Goal: Transaction & Acquisition: Purchase product/service

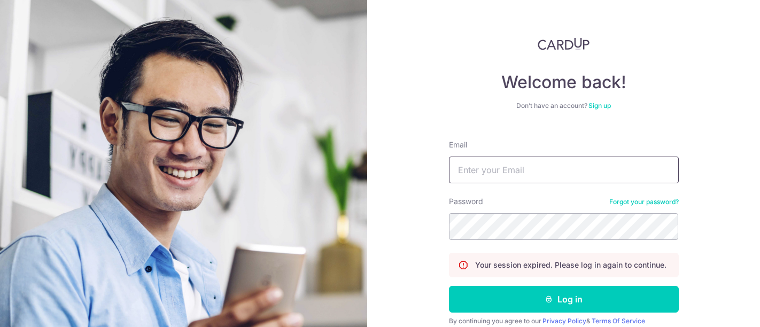
type input "[EMAIL_ADDRESS][DOMAIN_NAME]"
click at [559, 300] on button "Log in" at bounding box center [564, 299] width 230 height 27
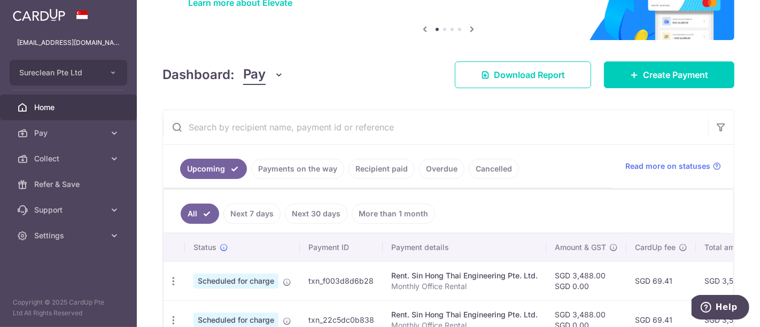
scroll to position [119, 0]
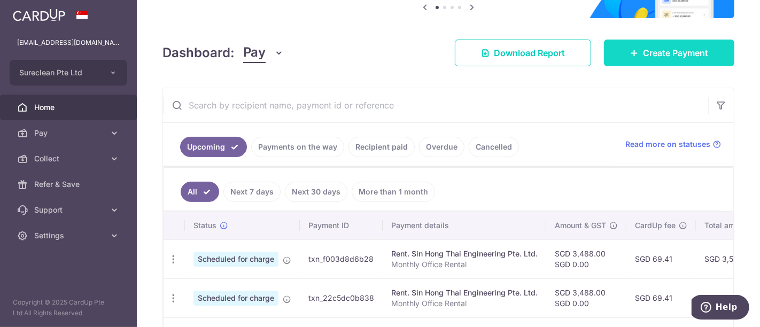
click at [668, 52] on span "Create Payment" at bounding box center [675, 52] width 65 height 13
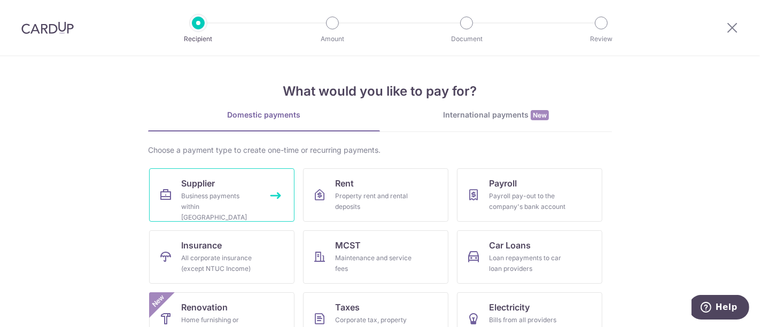
click at [194, 186] on span "Supplier" at bounding box center [198, 183] width 34 height 13
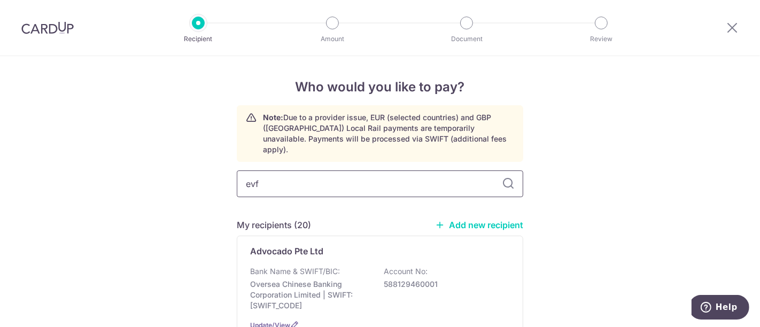
type input "evfy"
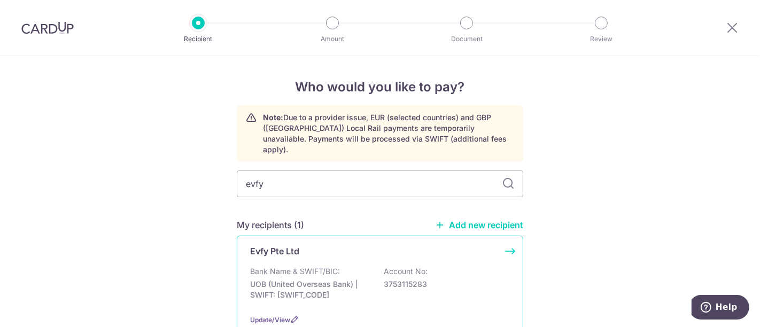
click at [274, 245] on p "Evfy Pte Ltd" at bounding box center [274, 251] width 49 height 13
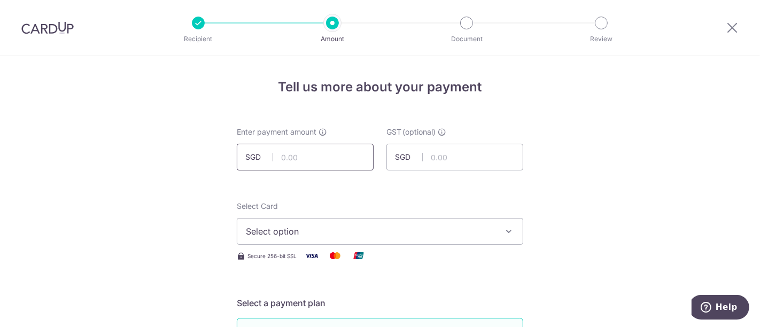
click at [298, 154] on input "text" at bounding box center [305, 157] width 137 height 27
type input "15,000.00"
click at [506, 231] on icon "button" at bounding box center [508, 231] width 11 height 11
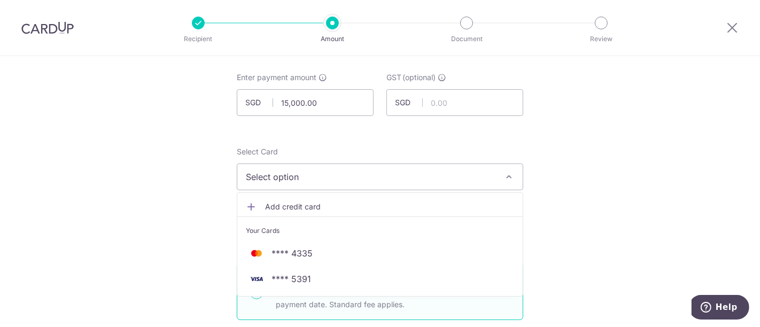
scroll to position [119, 0]
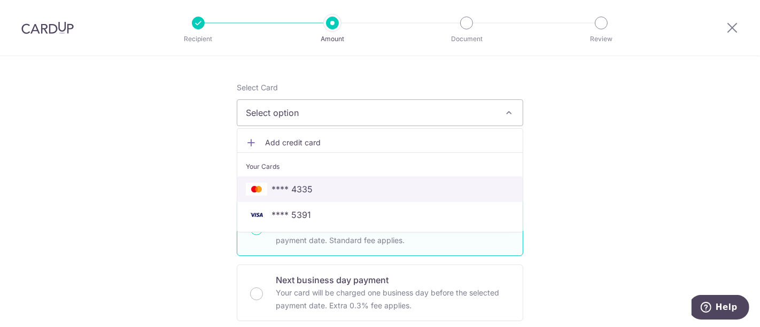
click at [299, 190] on span "**** 4335" at bounding box center [291, 189] width 41 height 13
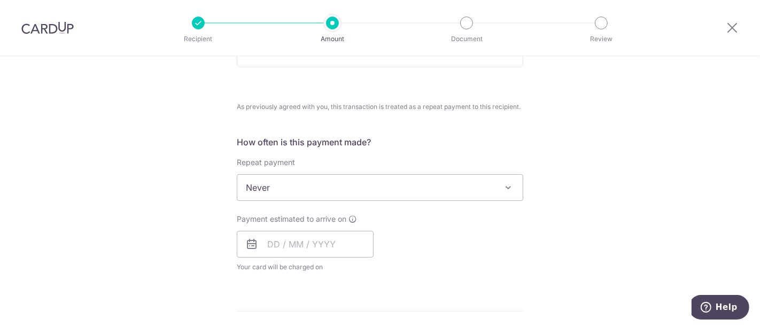
scroll to position [415, 0]
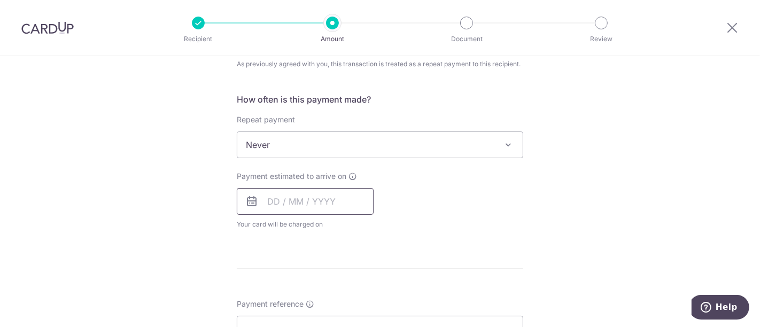
click at [308, 200] on input "text" at bounding box center [305, 201] width 137 height 27
drag, startPoint x: 362, startPoint y: 316, endPoint x: 503, endPoint y: 221, distance: 170.1
click at [362, 316] on link "19" at bounding box center [365, 319] width 17 height 17
type input "[DATE]"
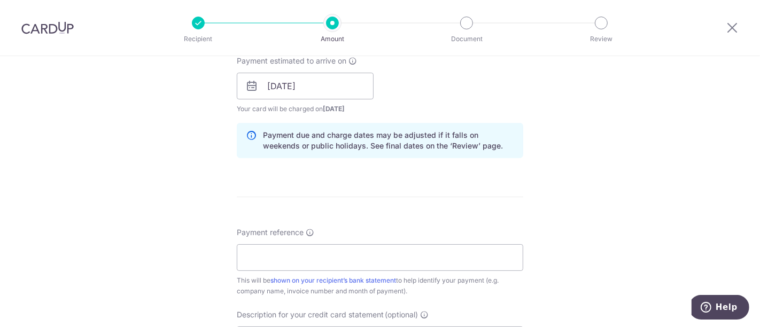
scroll to position [534, 0]
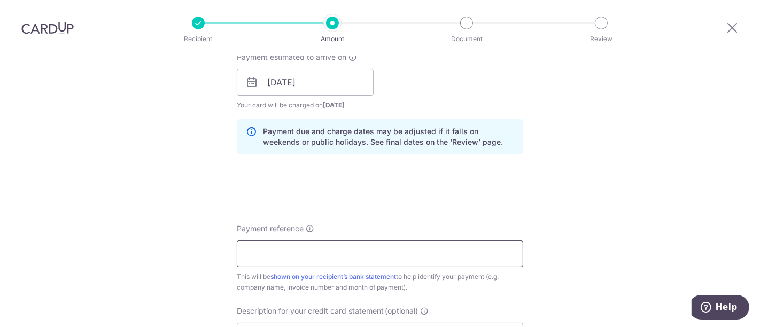
click at [290, 250] on input "Payment reference" at bounding box center [380, 253] width 286 height 27
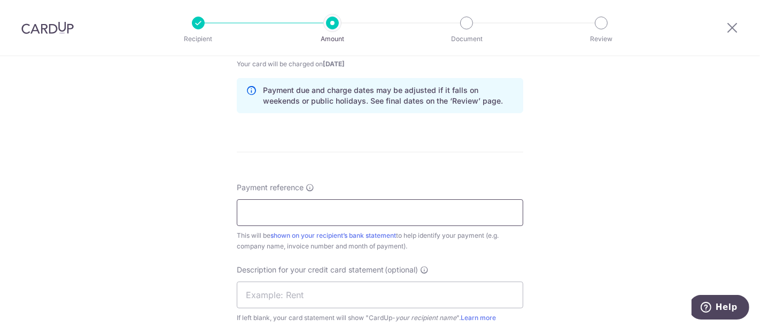
scroll to position [593, 0]
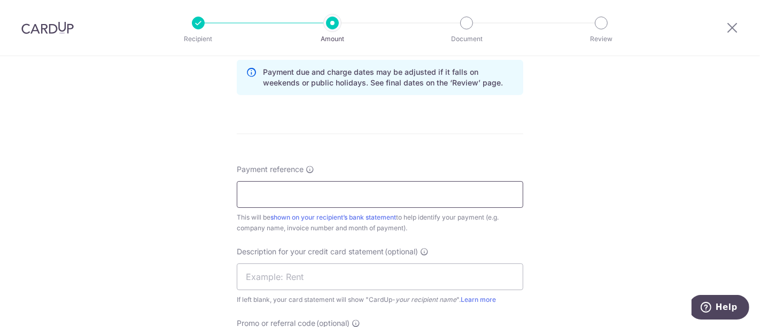
click at [253, 194] on input "Payment reference" at bounding box center [380, 194] width 286 height 27
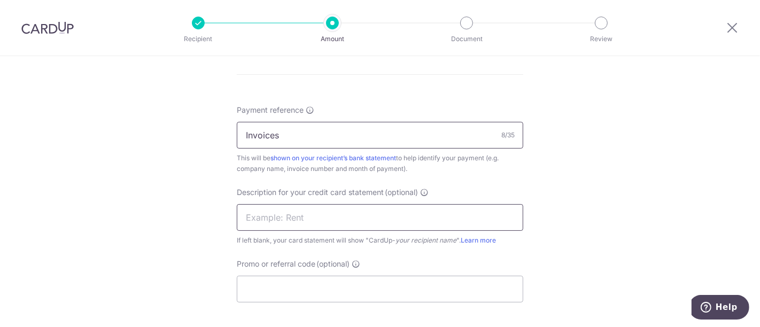
type input "Invoices"
click at [274, 214] on input "text" at bounding box center [380, 217] width 286 height 27
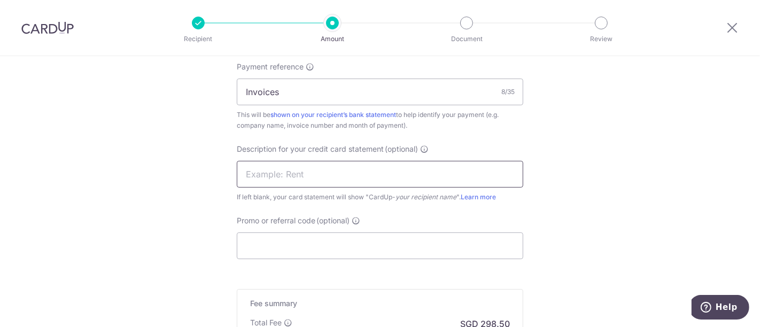
scroll to position [712, 0]
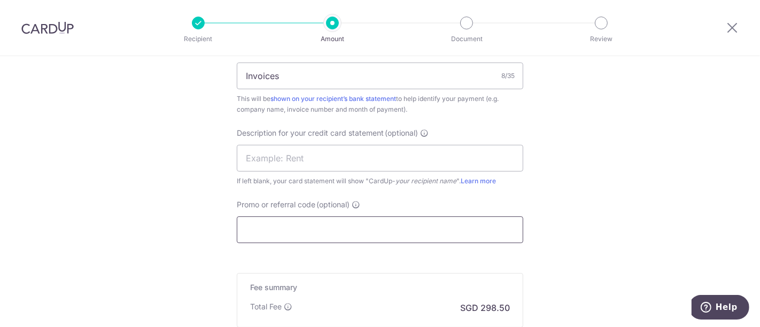
click at [272, 222] on input "Promo or referral code (optional)" at bounding box center [380, 229] width 286 height 27
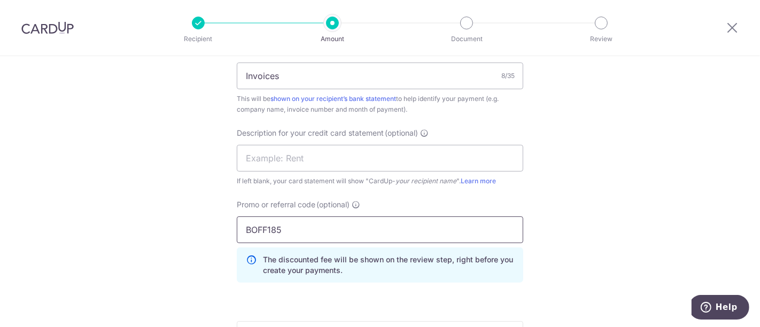
type input "BOFF185"
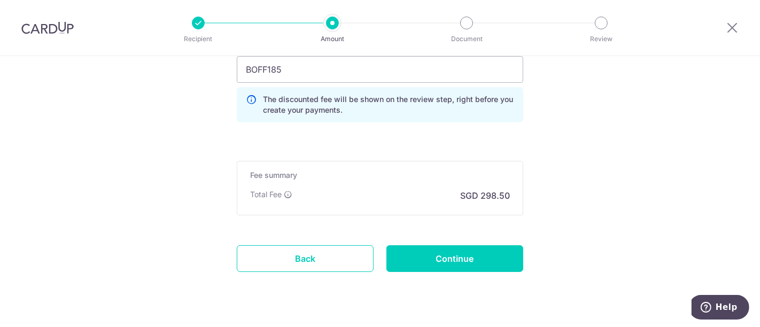
scroll to position [890, 0]
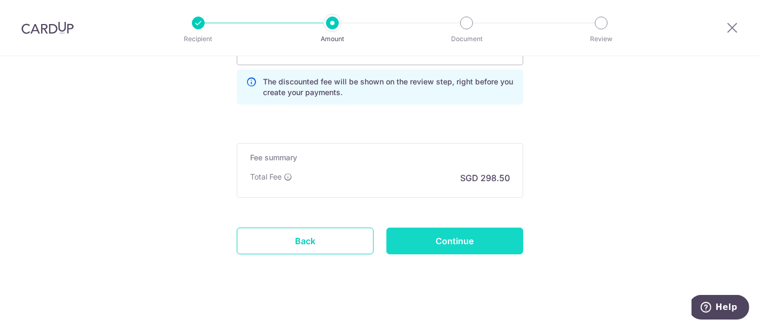
click at [448, 234] on input "Continue" at bounding box center [454, 241] width 137 height 27
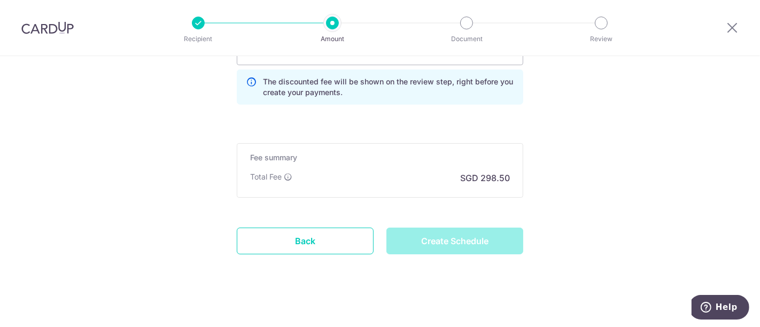
type input "Create Schedule"
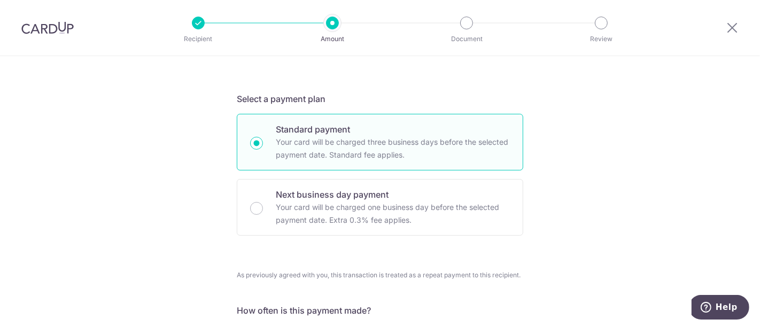
scroll to position [130, 0]
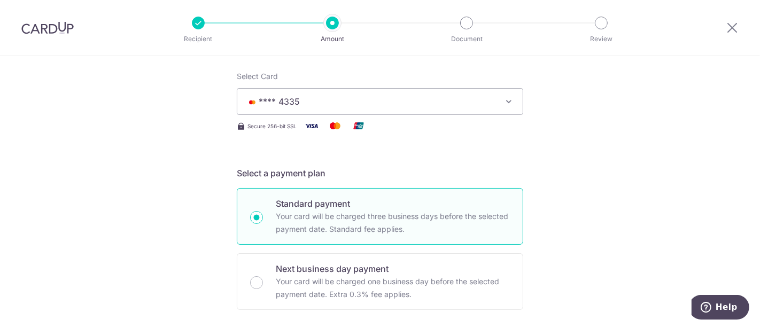
click at [506, 100] on icon "button" at bounding box center [508, 101] width 11 height 11
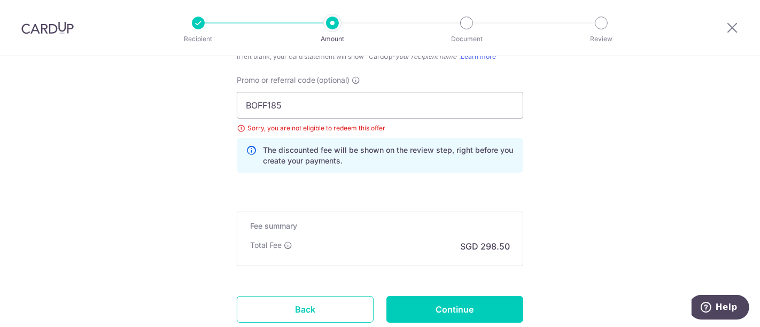
scroll to position [842, 0]
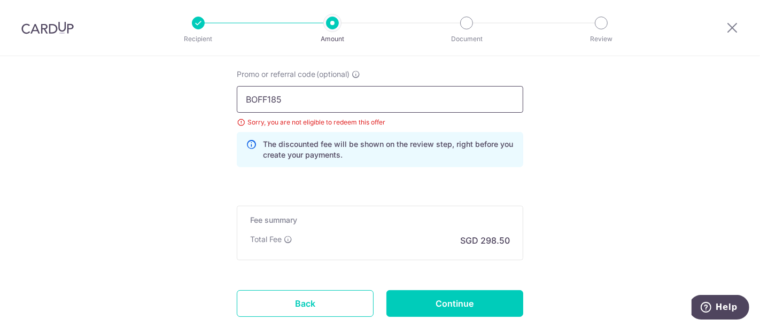
drag, startPoint x: 285, startPoint y: 97, endPoint x: 193, endPoint y: 95, distance: 91.9
type input "OFF225"
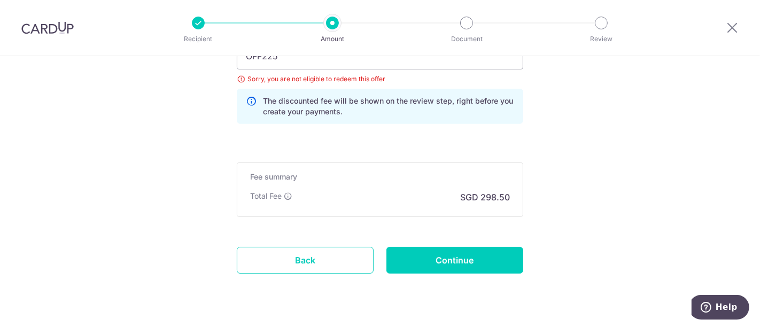
scroll to position [902, 0]
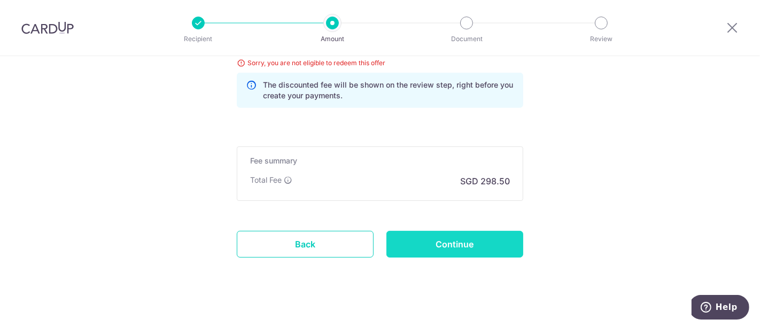
click at [454, 236] on input "Continue" at bounding box center [454, 244] width 137 height 27
type input "Update Schedule"
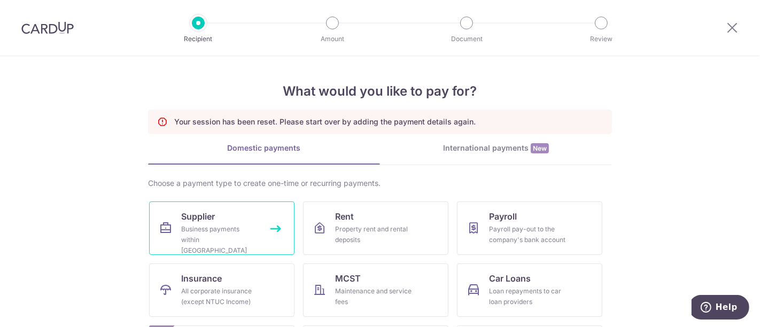
click at [197, 218] on span "Supplier" at bounding box center [198, 216] width 34 height 13
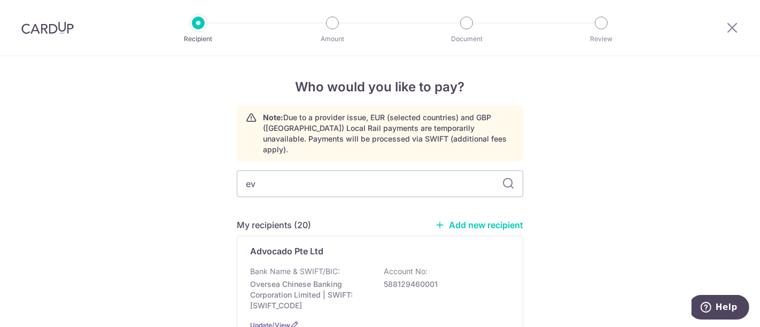
type input "evf"
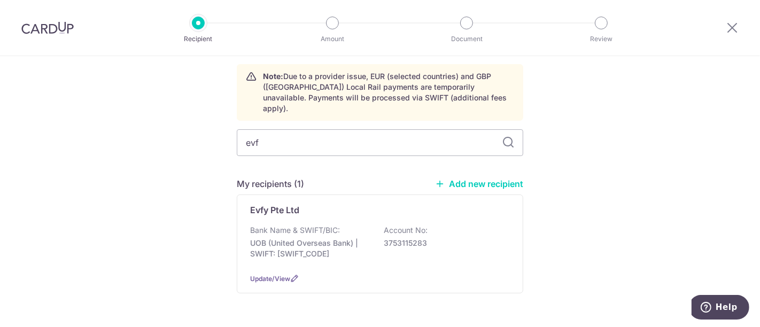
scroll to position [59, 0]
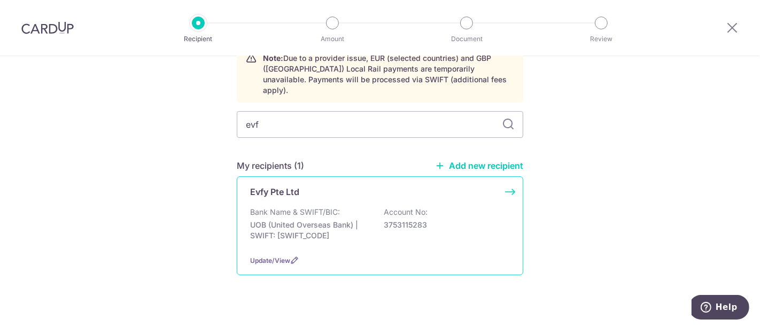
click at [272, 207] on p "Bank Name & SWIFT/BIC:" at bounding box center [295, 212] width 90 height 11
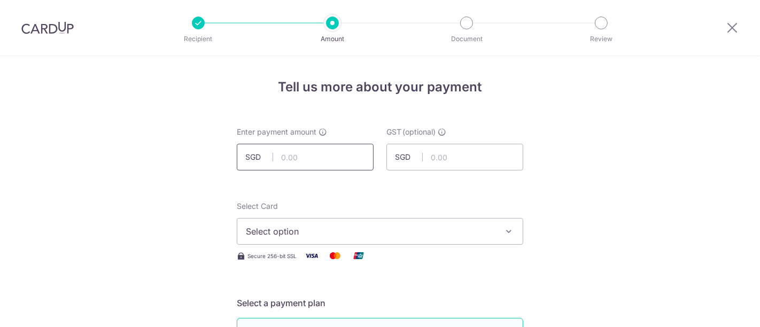
click at [291, 148] on input "text" at bounding box center [305, 157] width 137 height 27
type input "15,000.00"
click at [508, 229] on icon "button" at bounding box center [508, 231] width 11 height 11
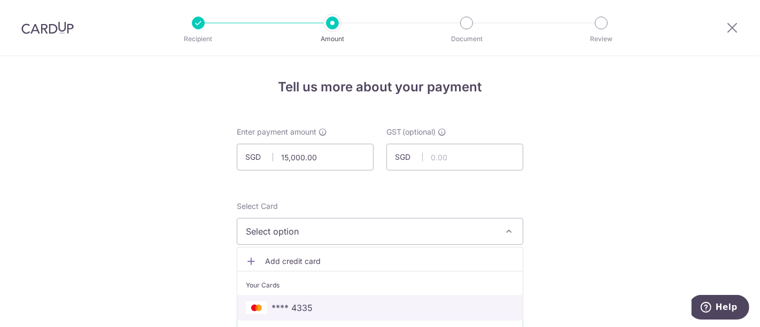
click at [292, 307] on span "**** 4335" at bounding box center [291, 307] width 41 height 13
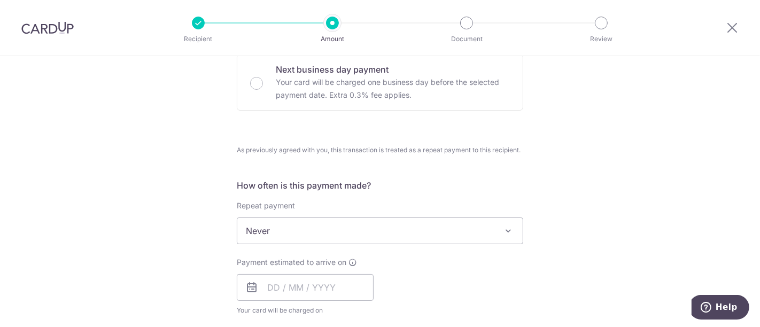
scroll to position [356, 0]
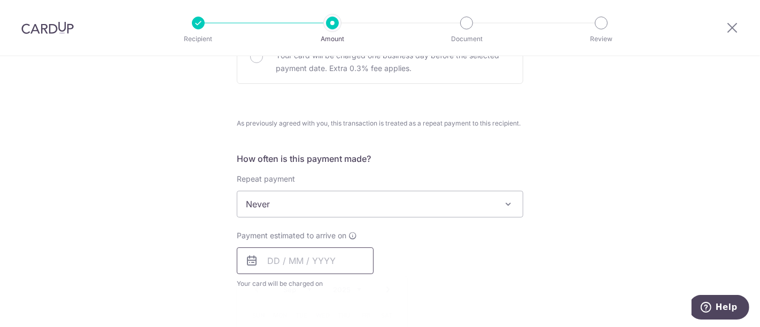
click at [305, 263] on input "text" at bounding box center [305, 260] width 137 height 27
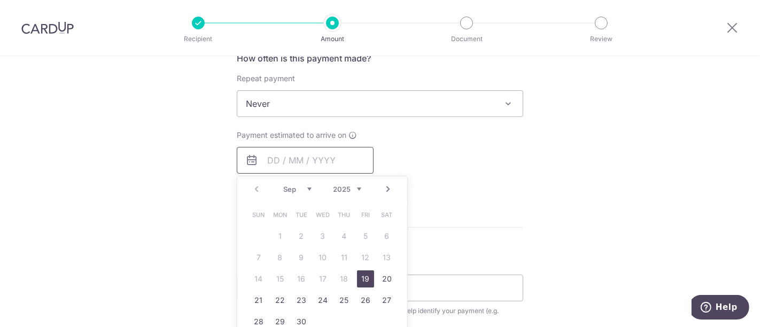
scroll to position [474, 0]
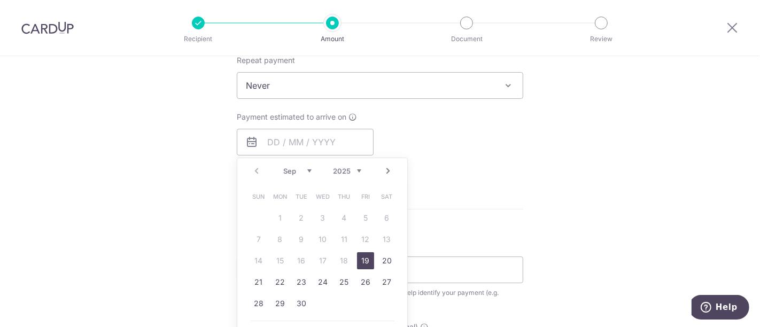
click at [363, 256] on link "19" at bounding box center [365, 260] width 17 height 17
type input "[DATE]"
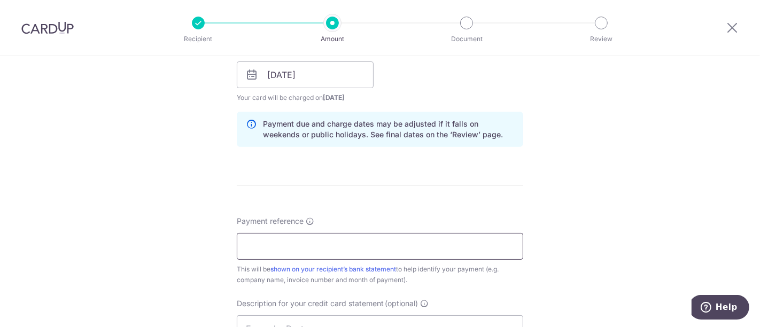
scroll to position [593, 0]
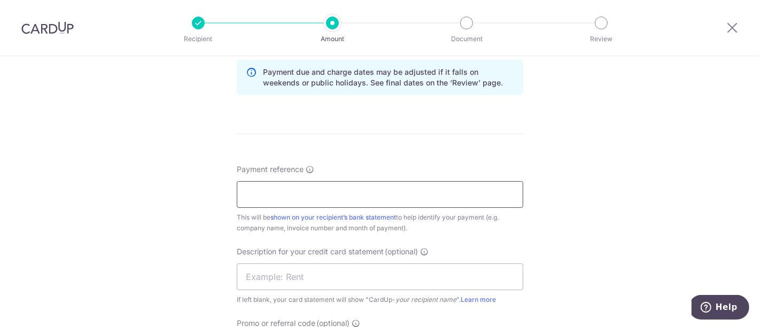
click at [298, 193] on input "Payment reference" at bounding box center [380, 194] width 286 height 27
type input "Invoices"
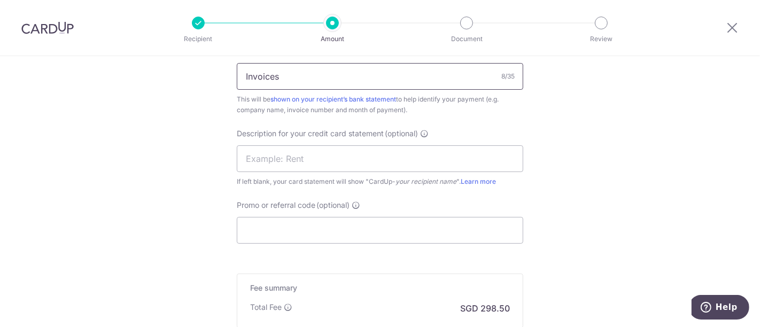
scroll to position [712, 0]
click at [319, 231] on input "Promo or referral code (optional)" at bounding box center [380, 229] width 286 height 27
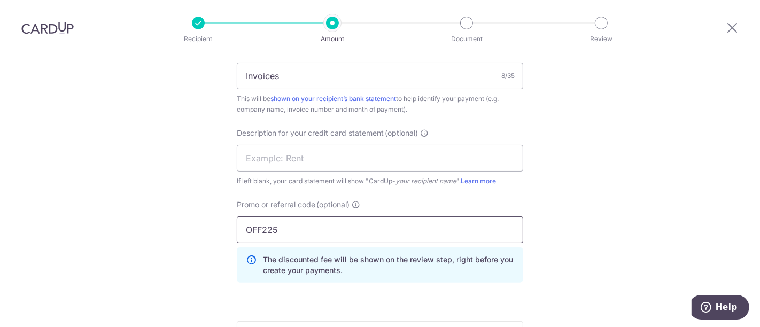
type input "OFF225"
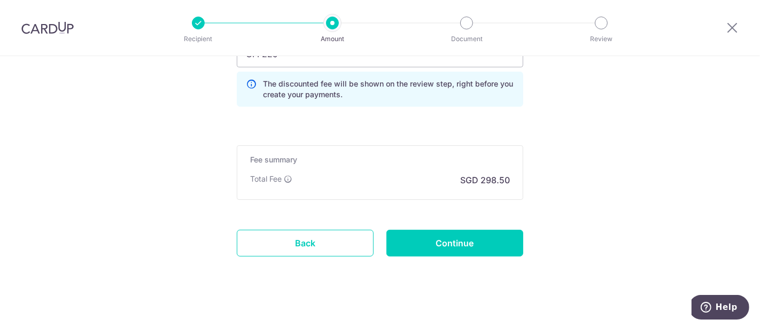
scroll to position [890, 0]
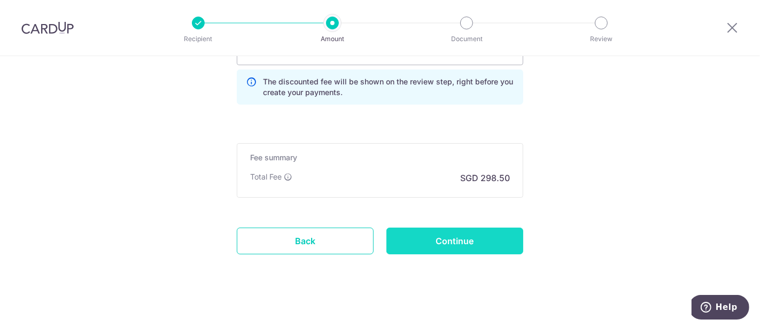
click at [444, 241] on input "Continue" at bounding box center [454, 241] width 137 height 27
type input "Create Schedule"
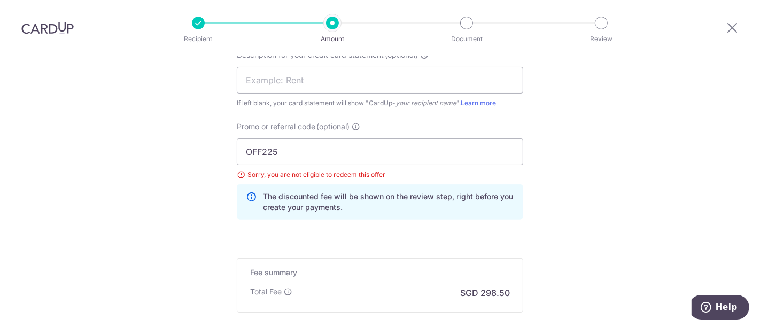
scroll to position [783, 0]
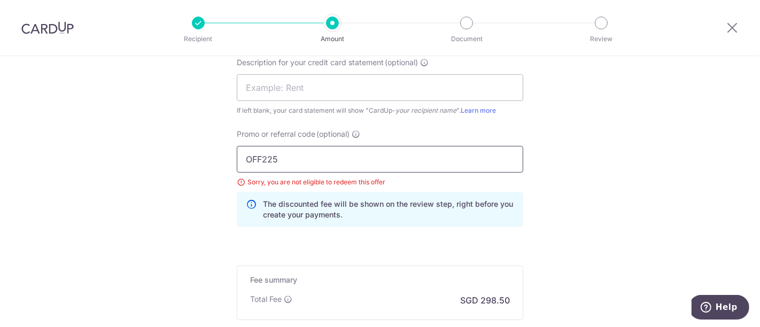
drag, startPoint x: 276, startPoint y: 155, endPoint x: 239, endPoint y: 153, distance: 37.5
click at [239, 153] on input "OFF225" at bounding box center [380, 159] width 286 height 27
type input "GET225"
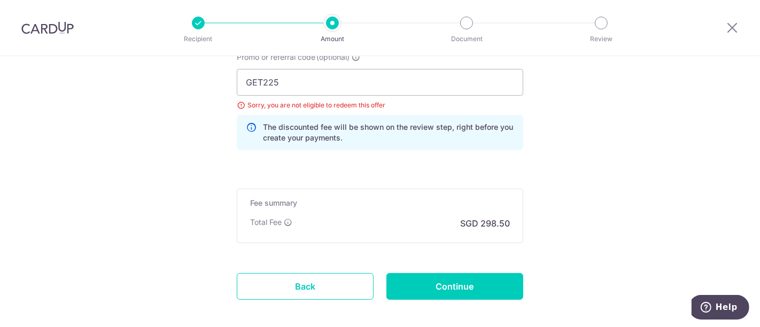
scroll to position [909, 0]
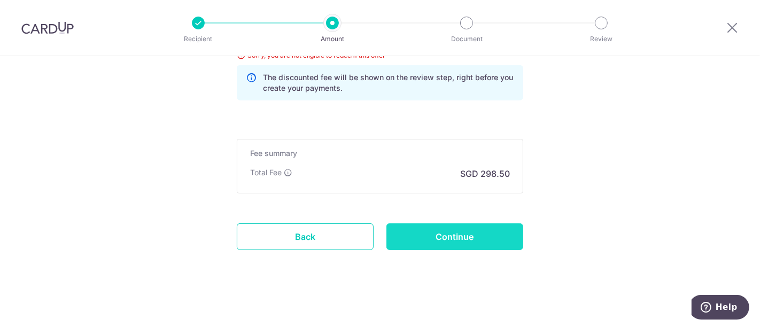
click at [456, 233] on input "Continue" at bounding box center [454, 236] width 137 height 27
type input "Update Schedule"
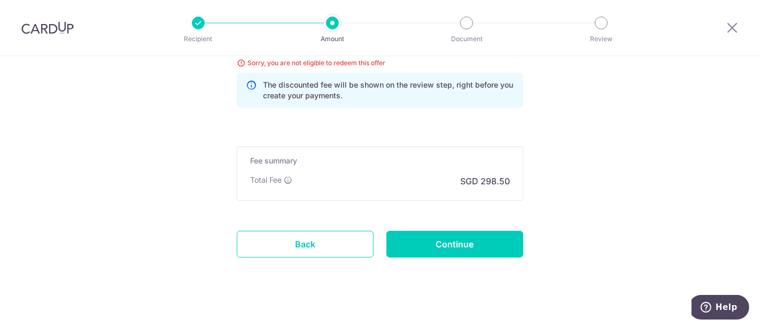
scroll to position [783, 0]
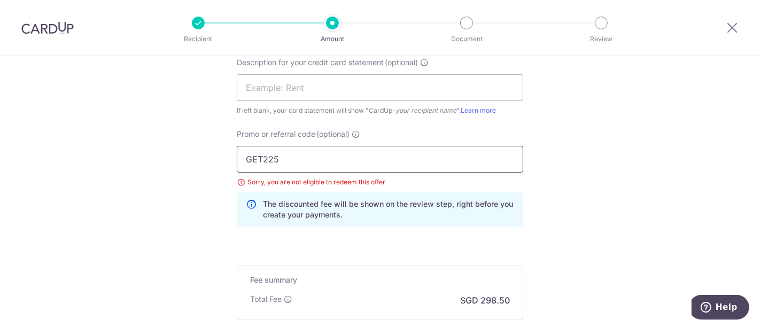
drag, startPoint x: 291, startPoint y: 151, endPoint x: 194, endPoint y: 155, distance: 97.3
type input "BOFF185"
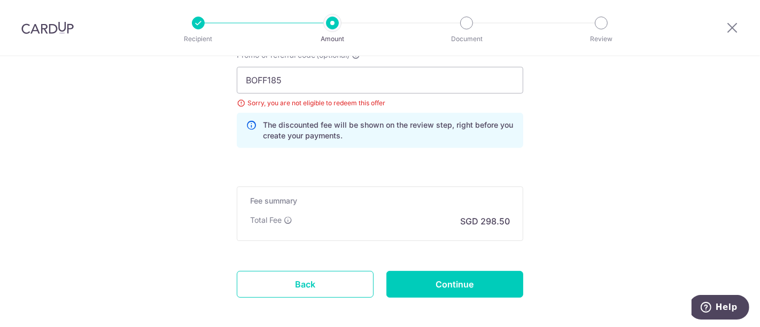
scroll to position [909, 0]
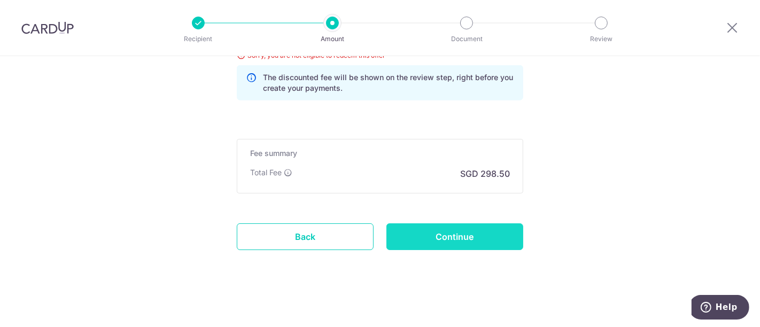
click at [458, 232] on input "Continue" at bounding box center [454, 236] width 137 height 27
type input "Update Schedule"
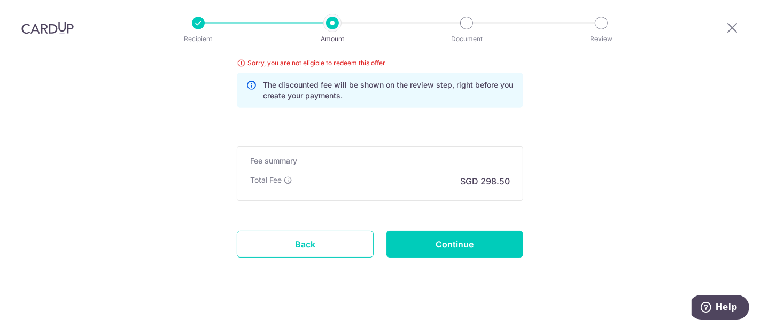
scroll to position [783, 0]
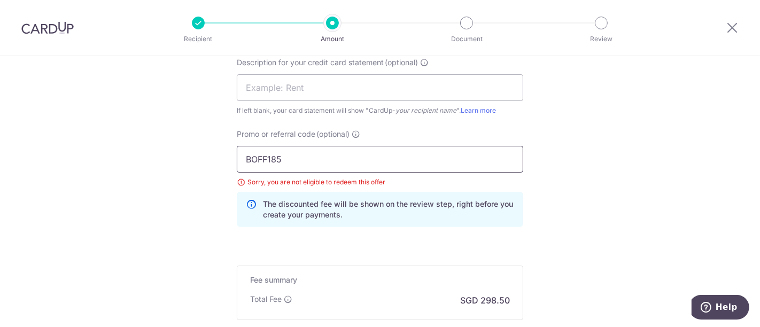
drag, startPoint x: 284, startPoint y: 150, endPoint x: 192, endPoint y: 143, distance: 91.6
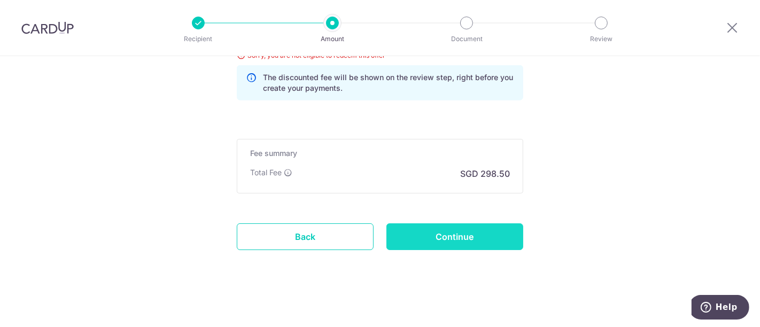
type input "GET225"
click at [441, 233] on input "Continue" at bounding box center [454, 236] width 137 height 27
type input "Update Schedule"
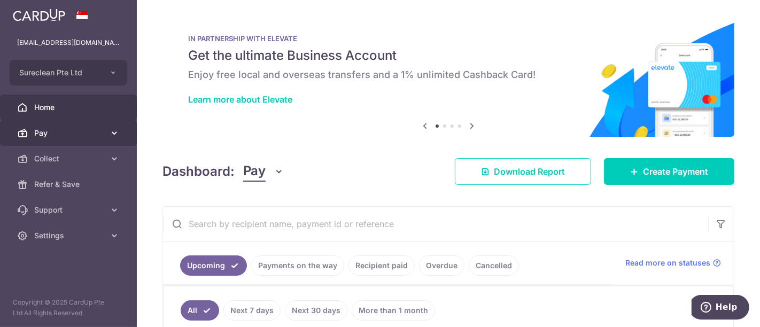
click at [60, 133] on span "Pay" at bounding box center [69, 133] width 71 height 11
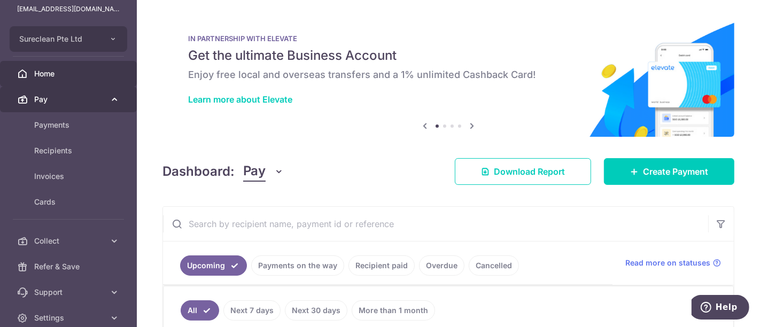
scroll to position [59, 0]
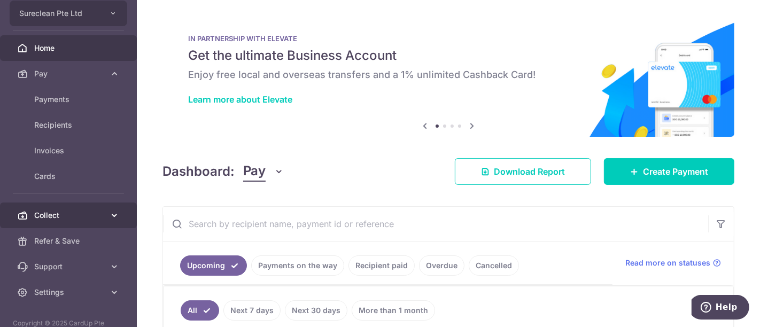
click at [97, 218] on span "Collect" at bounding box center [69, 215] width 71 height 11
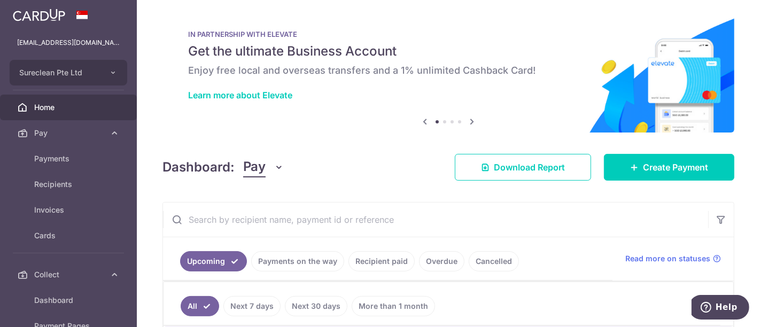
scroll to position [0, 0]
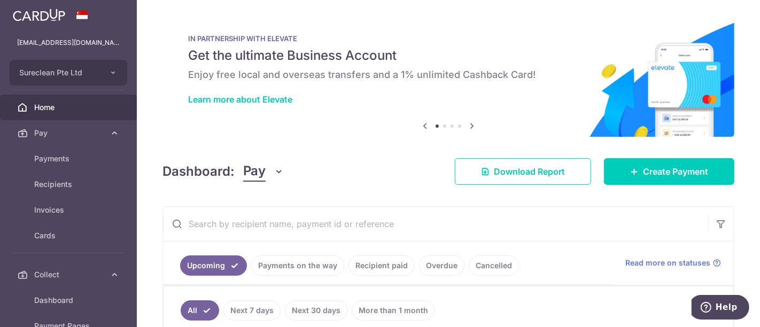
click at [59, 111] on span "Home" at bounding box center [69, 107] width 71 height 11
click at [302, 224] on input "text" at bounding box center [435, 224] width 545 height 34
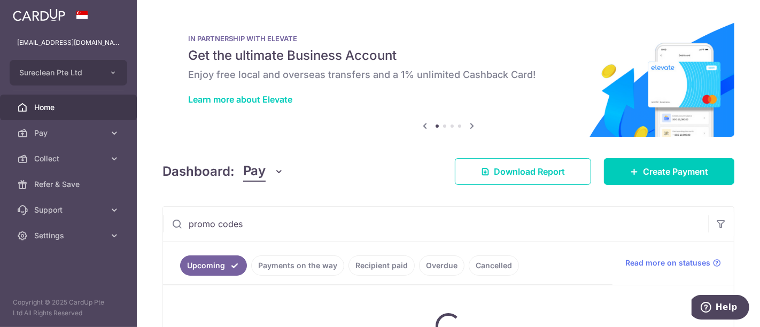
type input "promo codes"
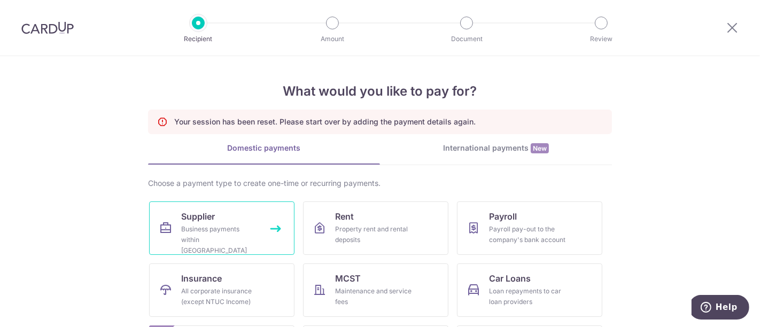
click at [205, 219] on span "Supplier" at bounding box center [198, 216] width 34 height 13
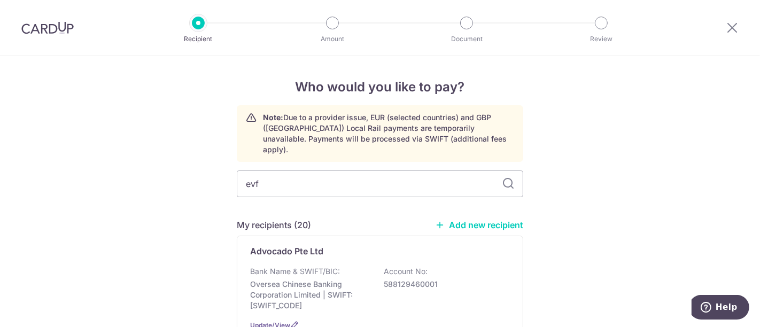
type input "evfy"
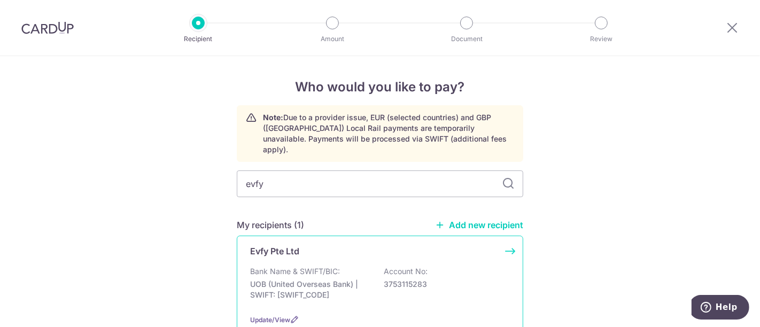
click at [261, 249] on div "Evfy Pte Ltd Bank Name & SWIFT/BIC: UOB (United Overseas Bank) | SWIFT: [SWIFT_…" at bounding box center [380, 285] width 286 height 99
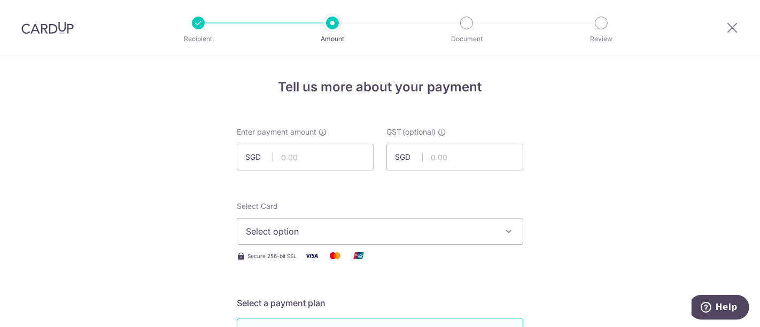
click at [502, 225] on button "Select option" at bounding box center [380, 231] width 286 height 27
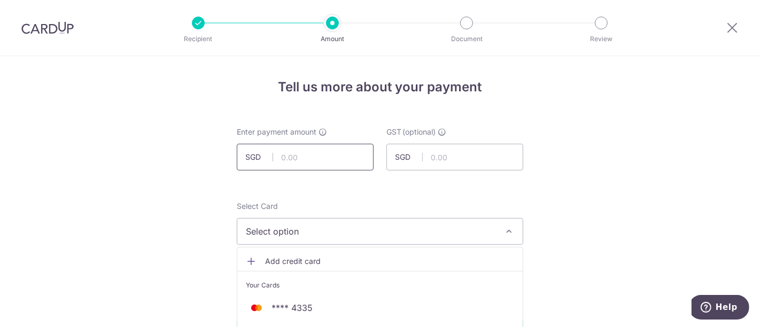
click at [284, 159] on input "text" at bounding box center [305, 157] width 137 height 27
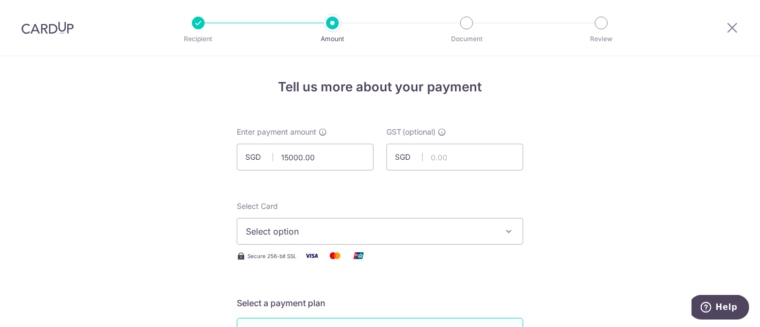
type input "15,000.00"
click at [512, 232] on button "Select option" at bounding box center [380, 231] width 286 height 27
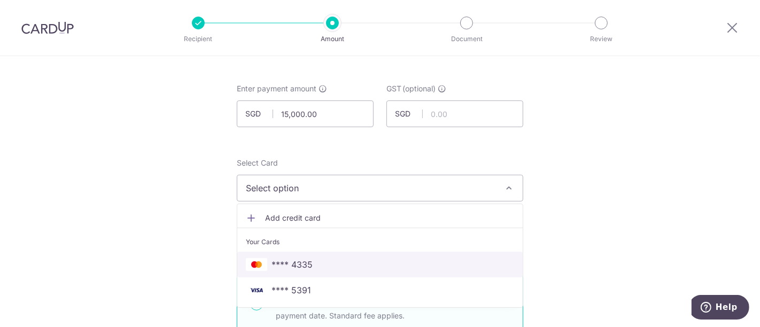
scroll to position [59, 0]
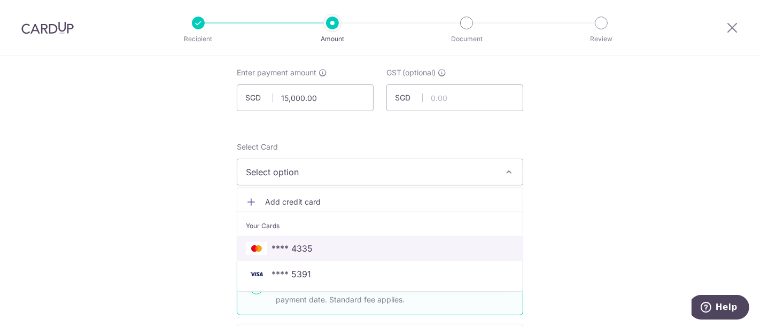
click at [298, 248] on span "**** 4335" at bounding box center [291, 248] width 41 height 13
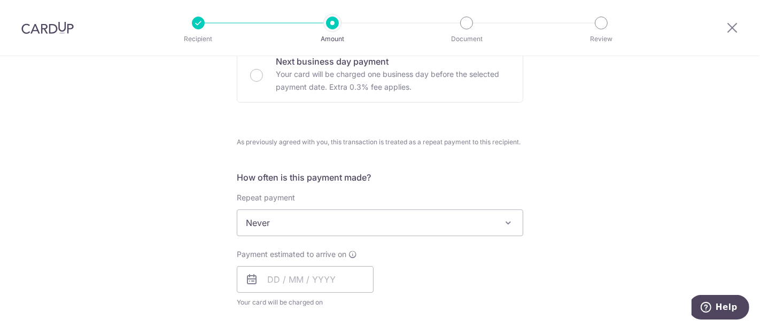
scroll to position [356, 0]
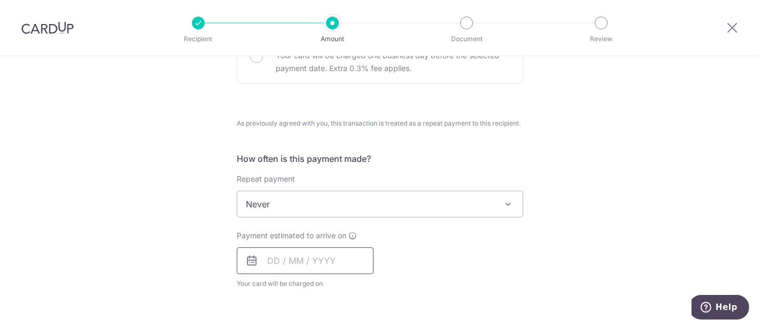
click at [327, 261] on input "text" at bounding box center [305, 260] width 137 height 27
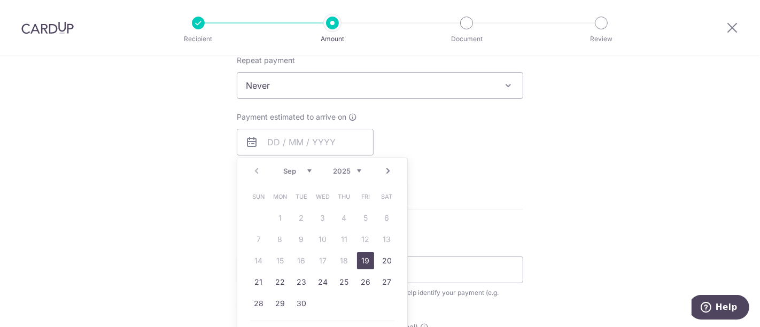
click at [358, 255] on link "19" at bounding box center [365, 260] width 17 height 17
type input "19/09/2025"
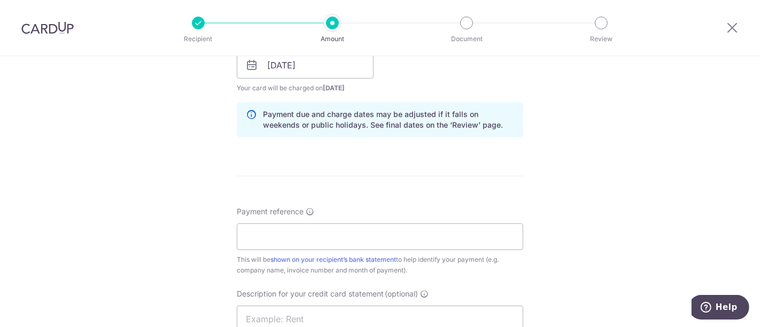
scroll to position [593, 0]
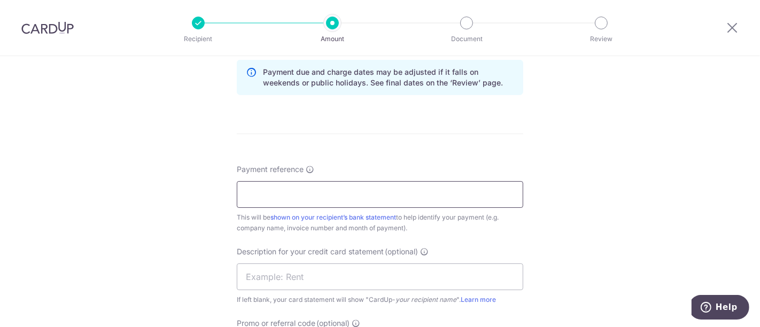
click at [286, 196] on input "Payment reference" at bounding box center [380, 194] width 286 height 27
type input "Invoices"
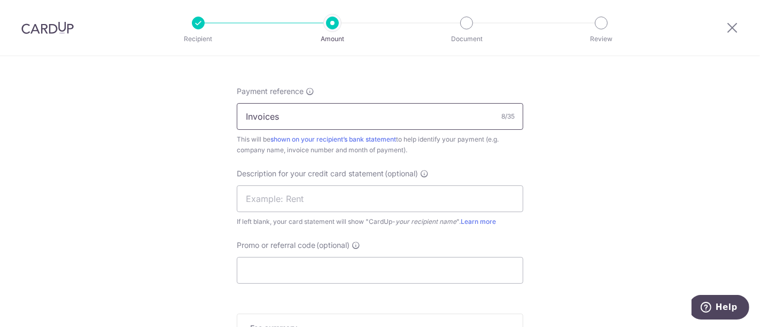
scroll to position [712, 0]
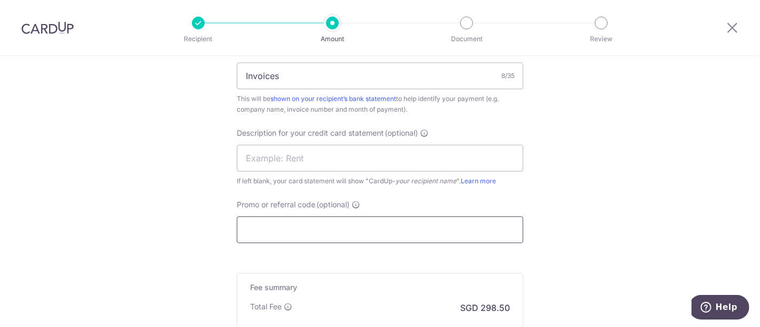
click at [280, 232] on input "Promo or referral code (optional)" at bounding box center [380, 229] width 286 height 27
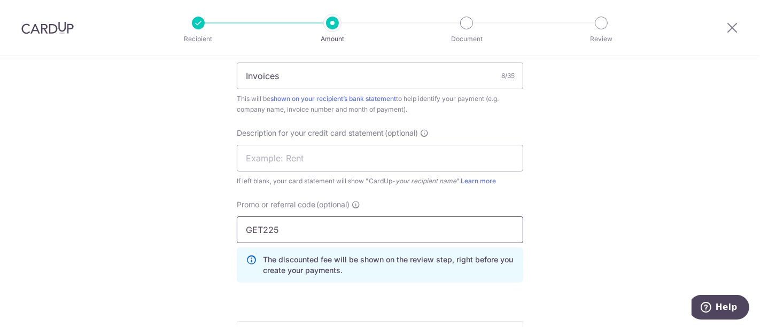
type input "GET225"
drag, startPoint x: 635, startPoint y: 217, endPoint x: 609, endPoint y: 275, distance: 63.1
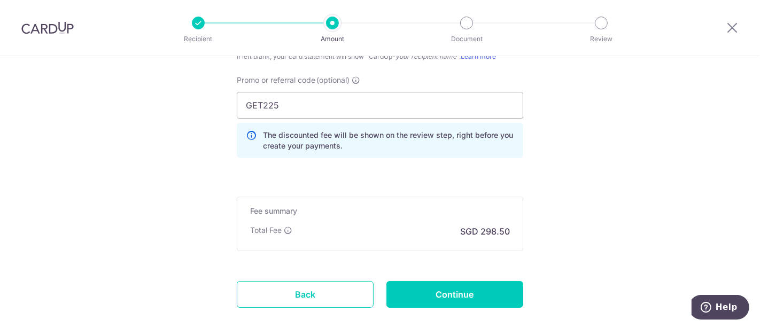
scroll to position [890, 0]
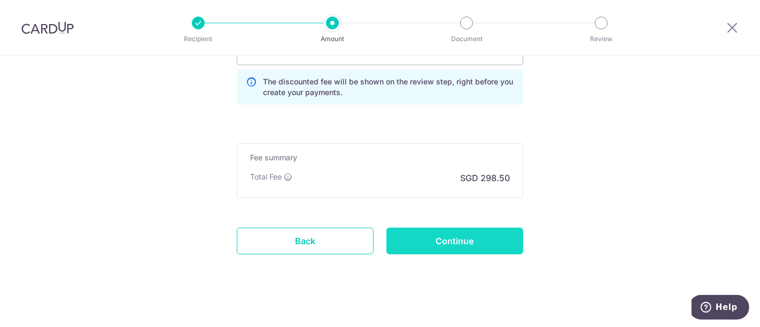
click at [458, 236] on input "Continue" at bounding box center [454, 241] width 137 height 27
type input "Create Schedule"
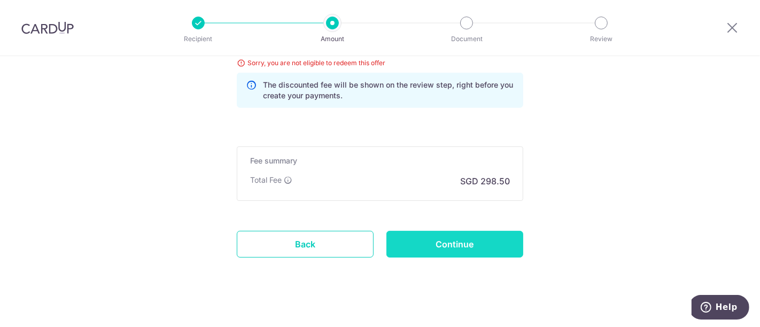
scroll to position [783, 0]
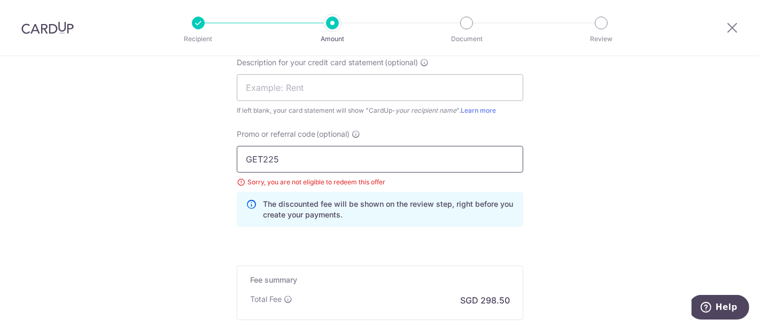
drag, startPoint x: 285, startPoint y: 158, endPoint x: 191, endPoint y: 158, distance: 94.5
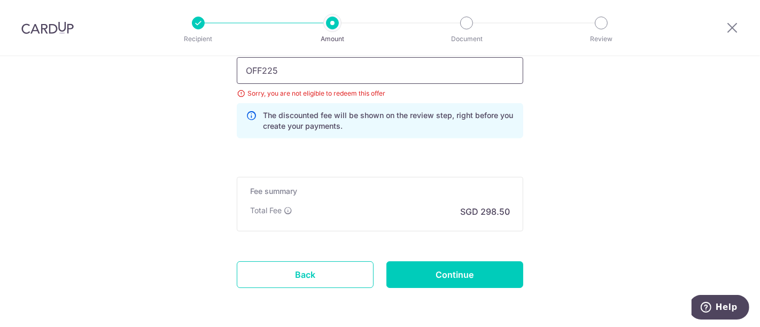
scroll to position [909, 0]
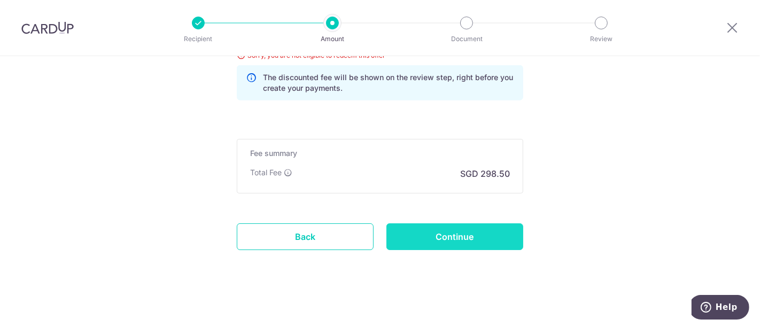
type input "OFF225"
click at [461, 233] on input "Continue" at bounding box center [454, 236] width 137 height 27
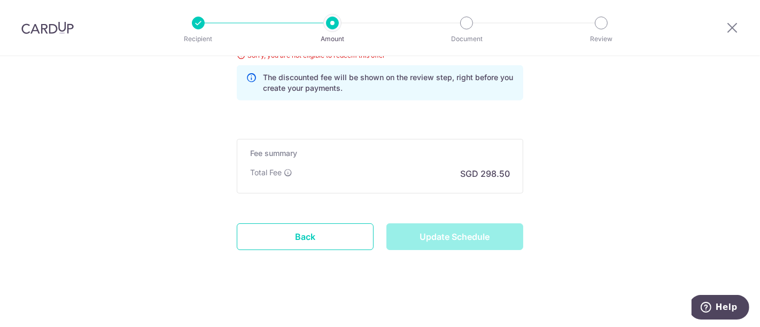
type input "Update Schedule"
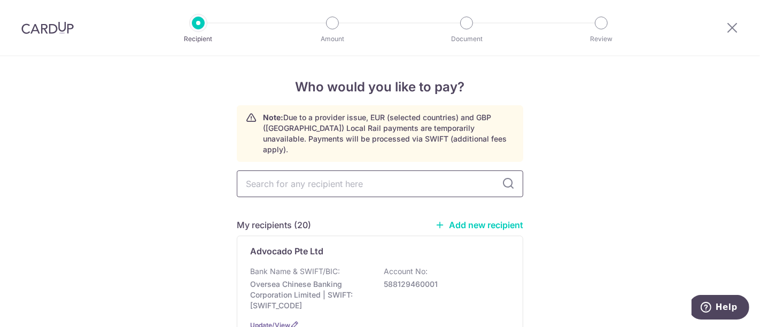
click at [288, 177] on input "text" at bounding box center [380, 183] width 286 height 27
type input "evf"
type input "evfy"
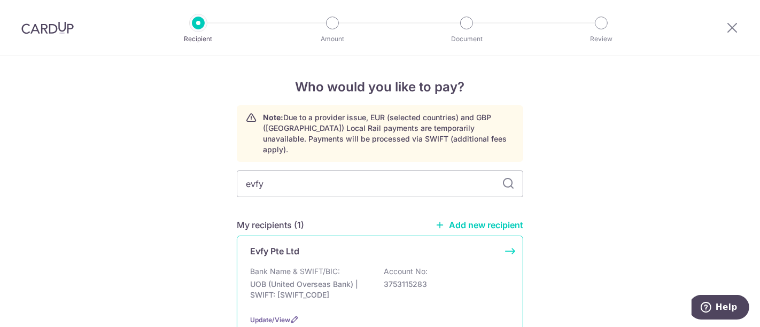
click at [265, 245] on p "Evfy Pte Ltd" at bounding box center [274, 251] width 49 height 13
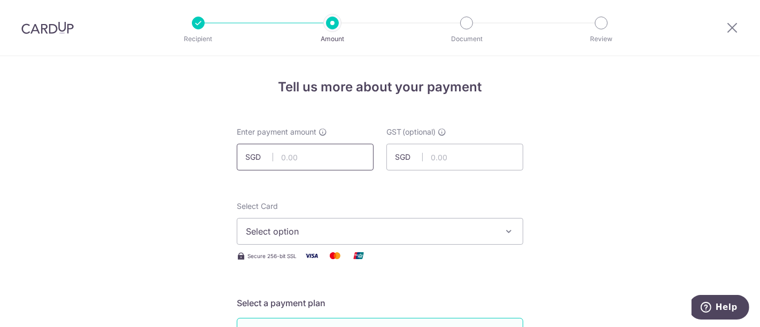
click at [315, 158] on input "text" at bounding box center [305, 157] width 137 height 27
type input "15,000.00"
click at [506, 228] on icon "button" at bounding box center [508, 231] width 11 height 11
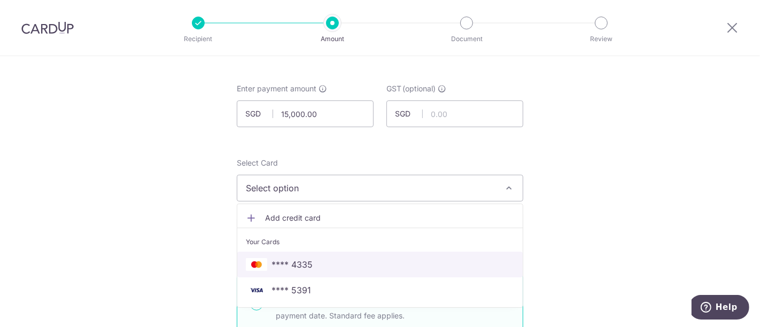
scroll to position [59, 0]
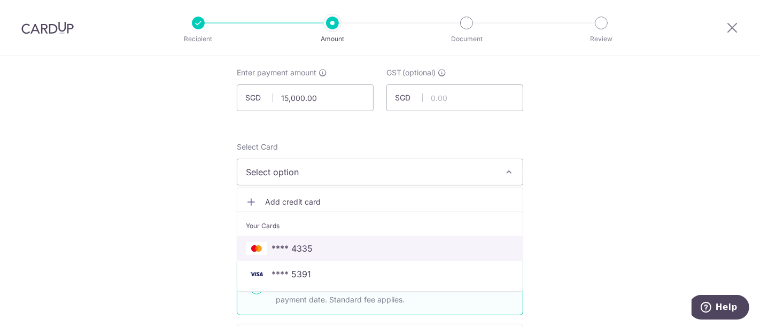
click at [303, 245] on span "**** 4335" at bounding box center [291, 248] width 41 height 13
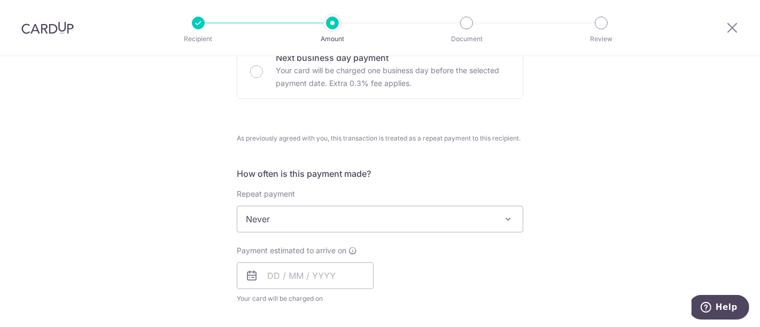
scroll to position [356, 0]
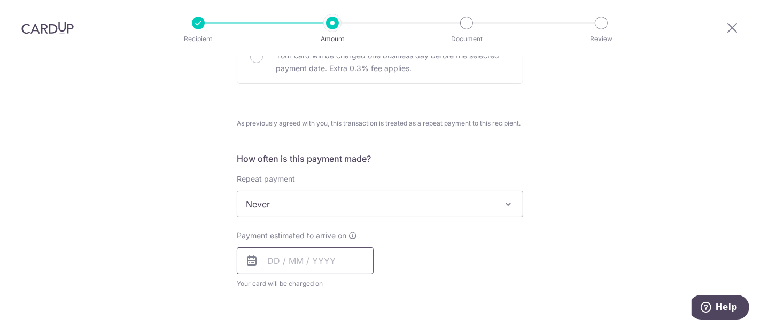
click at [316, 261] on input "text" at bounding box center [305, 260] width 137 height 27
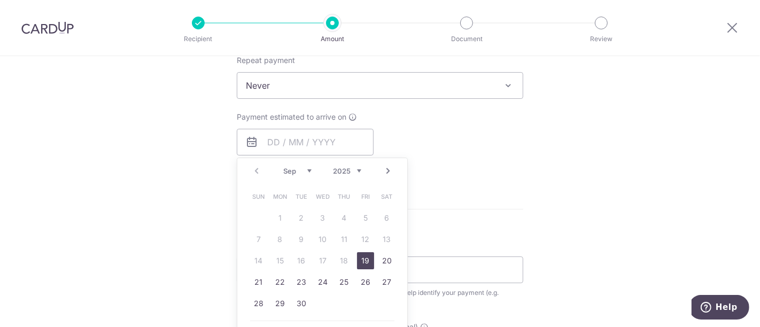
click at [365, 257] on link "19" at bounding box center [365, 260] width 17 height 17
type input "[DATE]"
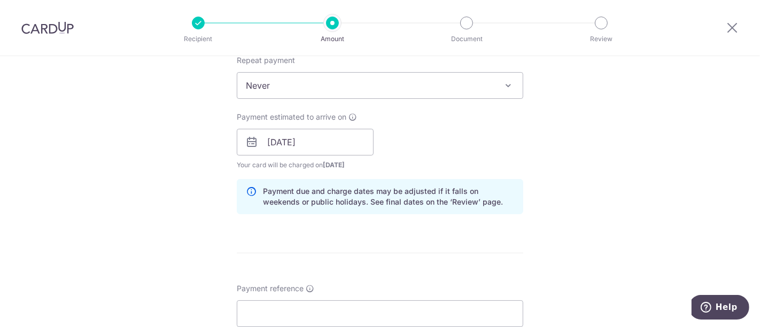
scroll to position [593, 0]
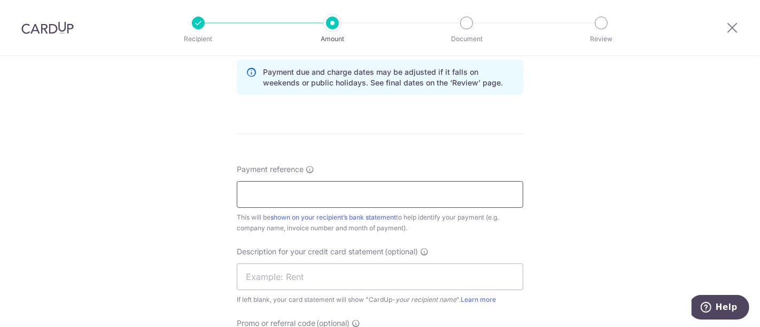
click at [312, 193] on input "Payment reference" at bounding box center [380, 194] width 286 height 27
type input "Invoices"
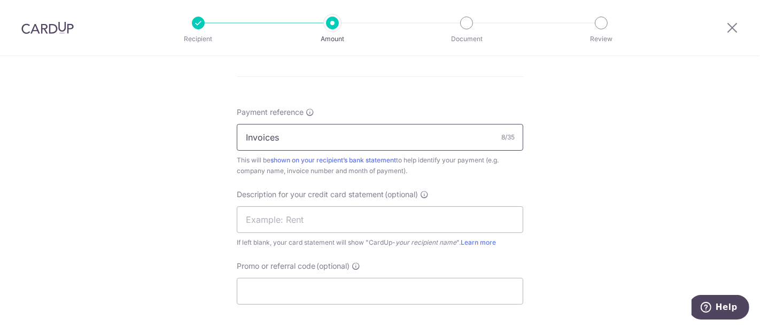
scroll to position [712, 0]
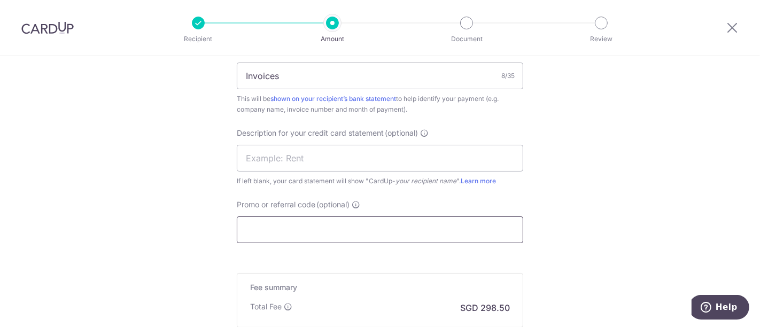
click at [310, 228] on input "Promo or referral code (optional)" at bounding box center [380, 229] width 286 height 27
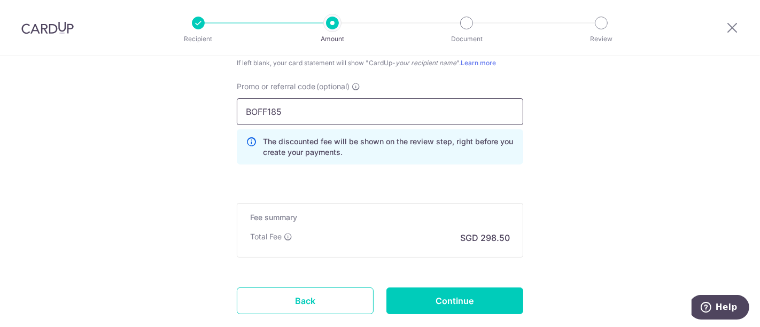
scroll to position [831, 0]
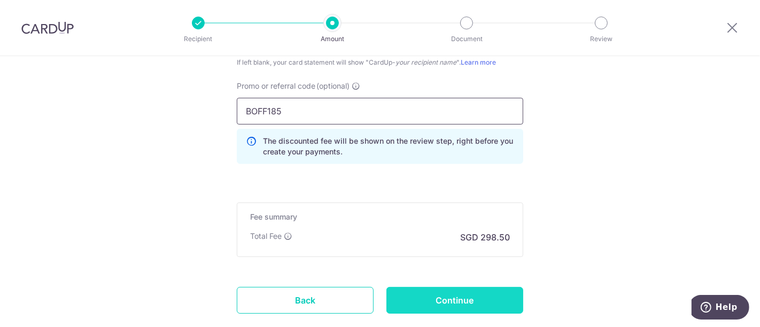
type input "BOFF185"
click at [443, 296] on input "Continue" at bounding box center [454, 300] width 137 height 27
type input "Create Schedule"
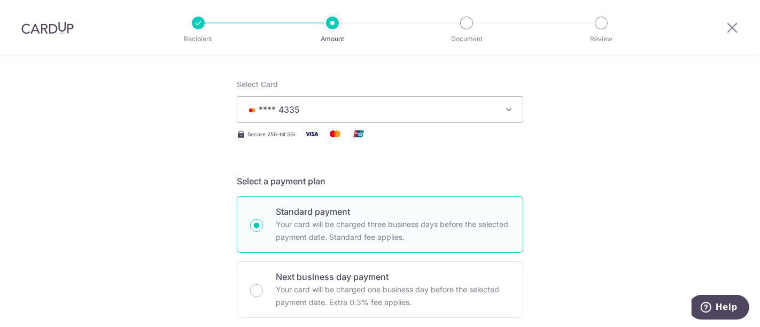
scroll to position [71, 0]
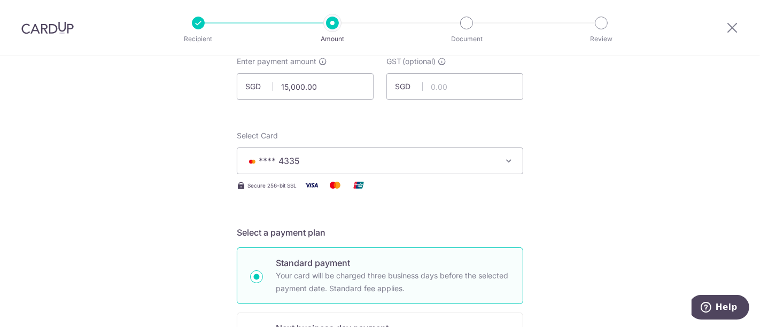
drag, startPoint x: 507, startPoint y: 159, endPoint x: 502, endPoint y: 162, distance: 5.8
click at [506, 159] on icon "button" at bounding box center [508, 160] width 11 height 11
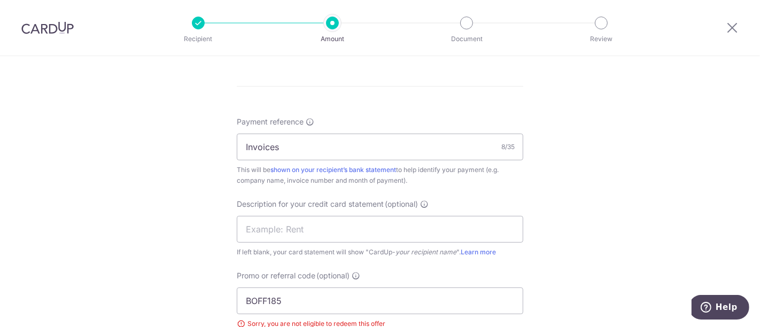
scroll to position [723, 0]
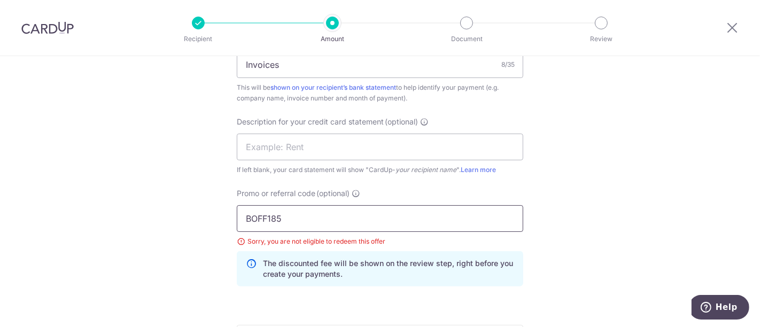
drag, startPoint x: 302, startPoint y: 221, endPoint x: 222, endPoint y: 222, distance: 79.6
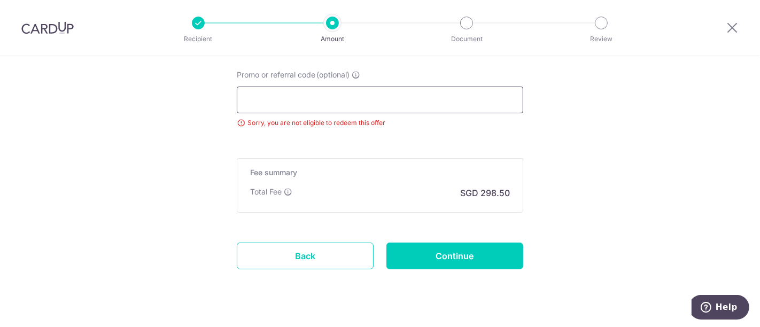
scroll to position [842, 0]
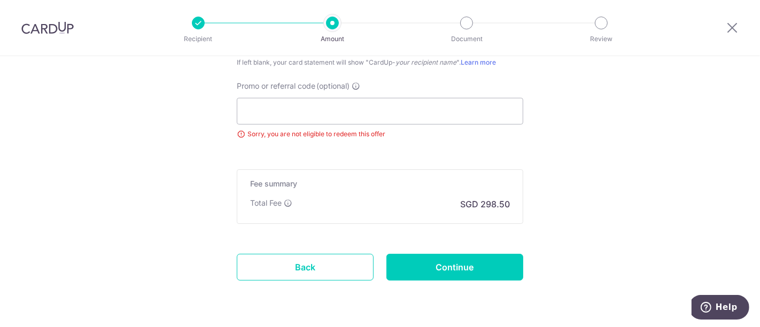
scroll to position [862, 0]
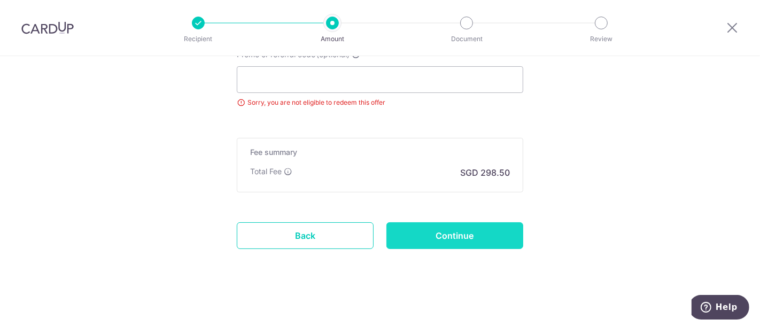
click at [445, 230] on input "Continue" at bounding box center [454, 235] width 137 height 27
type input "Update Schedule"
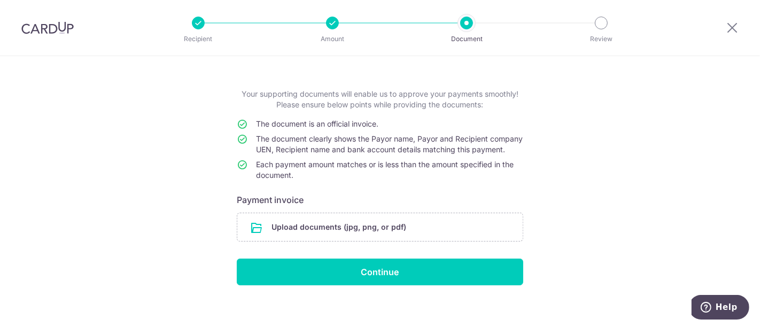
scroll to position [56, 0]
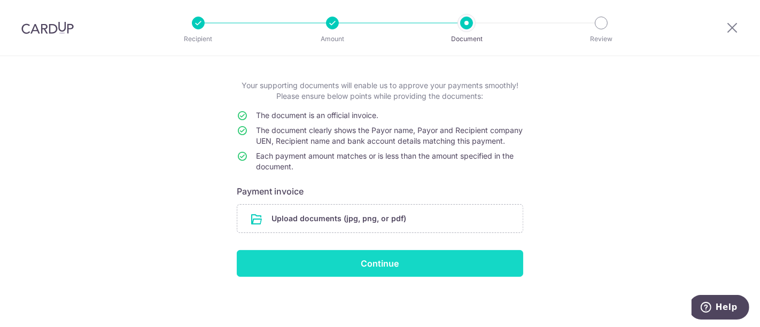
click at [376, 263] on input "Continue" at bounding box center [380, 263] width 286 height 27
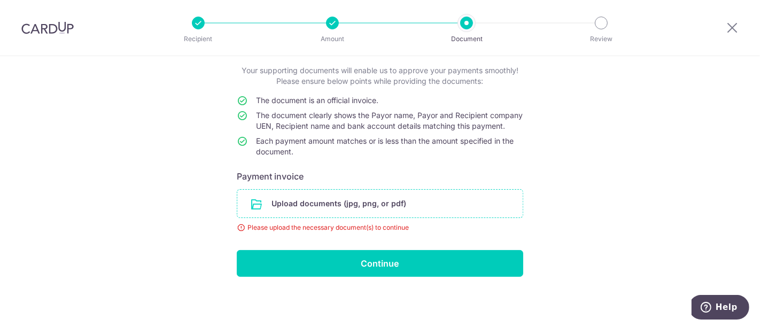
click at [316, 199] on input "file" at bounding box center [379, 204] width 285 height 28
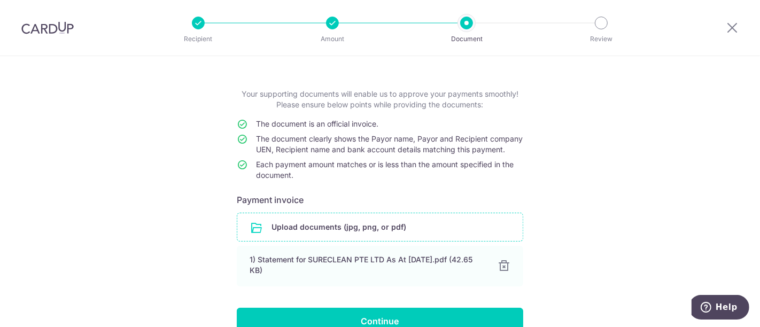
scroll to position [105, 0]
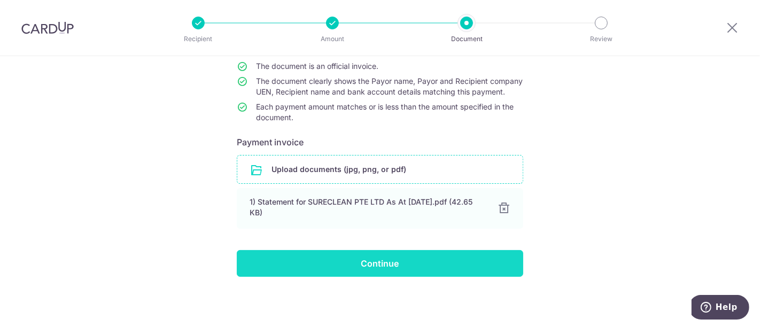
click at [373, 264] on input "Continue" at bounding box center [380, 263] width 286 height 27
